Goal: Task Accomplishment & Management: Complete application form

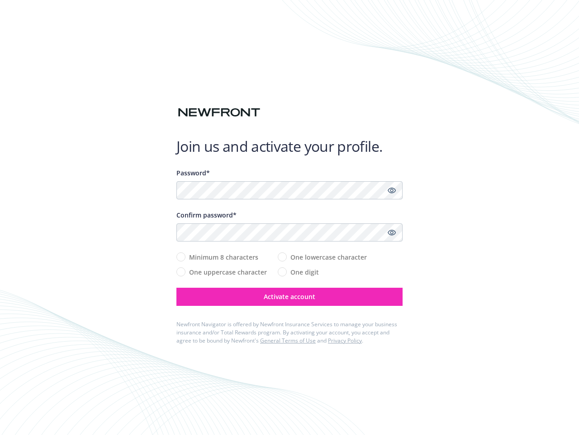
click at [290, 217] on div "Confirm password*" at bounding box center [290, 215] width 226 height 10
click at [392, 190] on icon "Show password" at bounding box center [392, 190] width 8 height 8
click at [392, 232] on icon "Show password" at bounding box center [392, 232] width 8 height 8
click at [290, 297] on span "Activate account" at bounding box center [290, 296] width 52 height 9
